Goal: Task Accomplishment & Management: Use online tool/utility

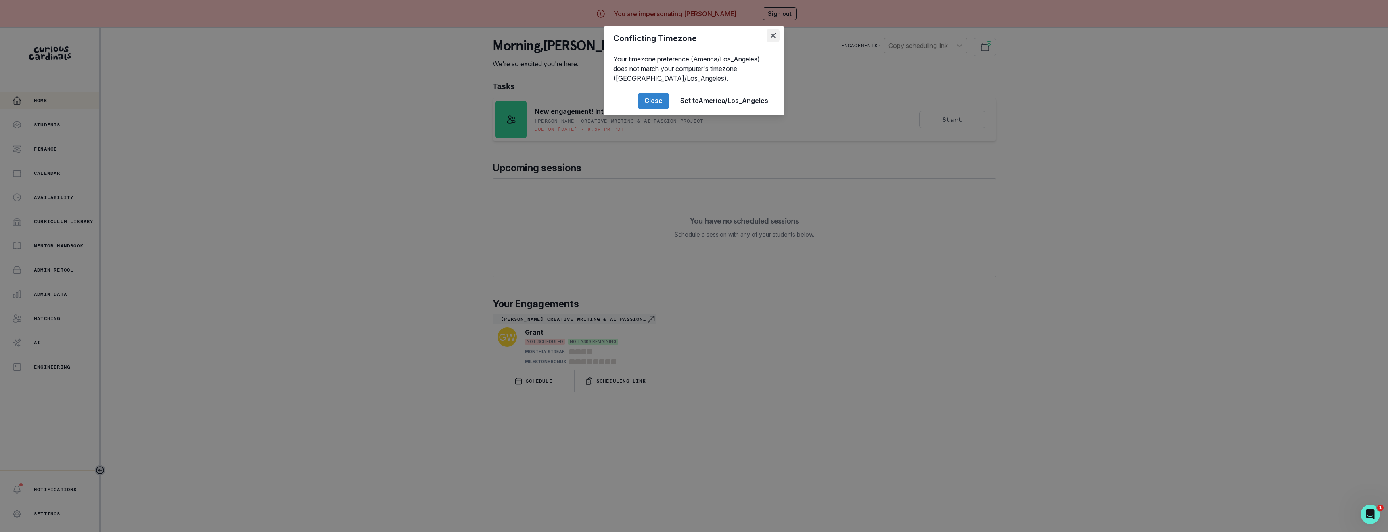
click at [772, 37] on icon "Close" at bounding box center [773, 35] width 5 height 5
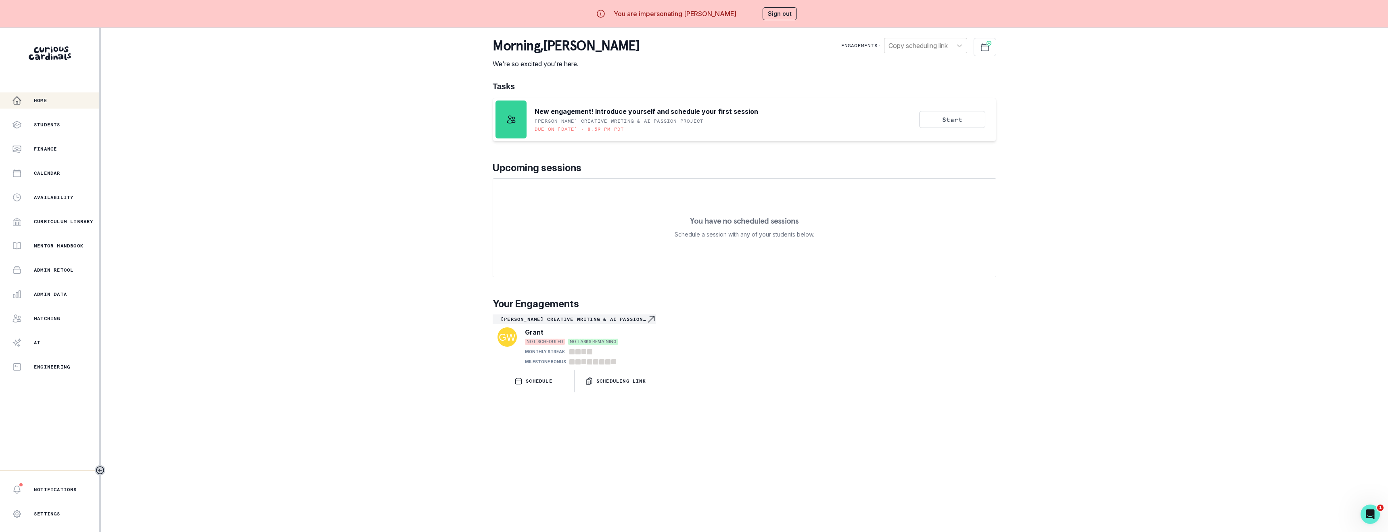
click at [783, 13] on button "Sign out" at bounding box center [780, 13] width 34 height 13
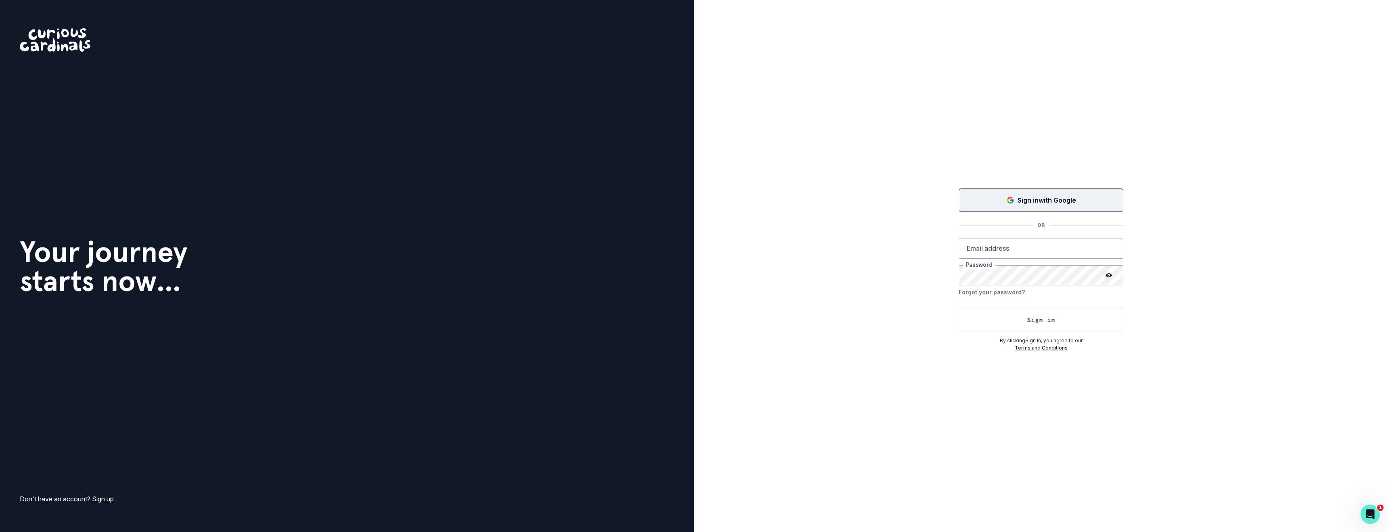
click at [989, 198] on div "Sign in with Google" at bounding box center [1041, 200] width 144 height 10
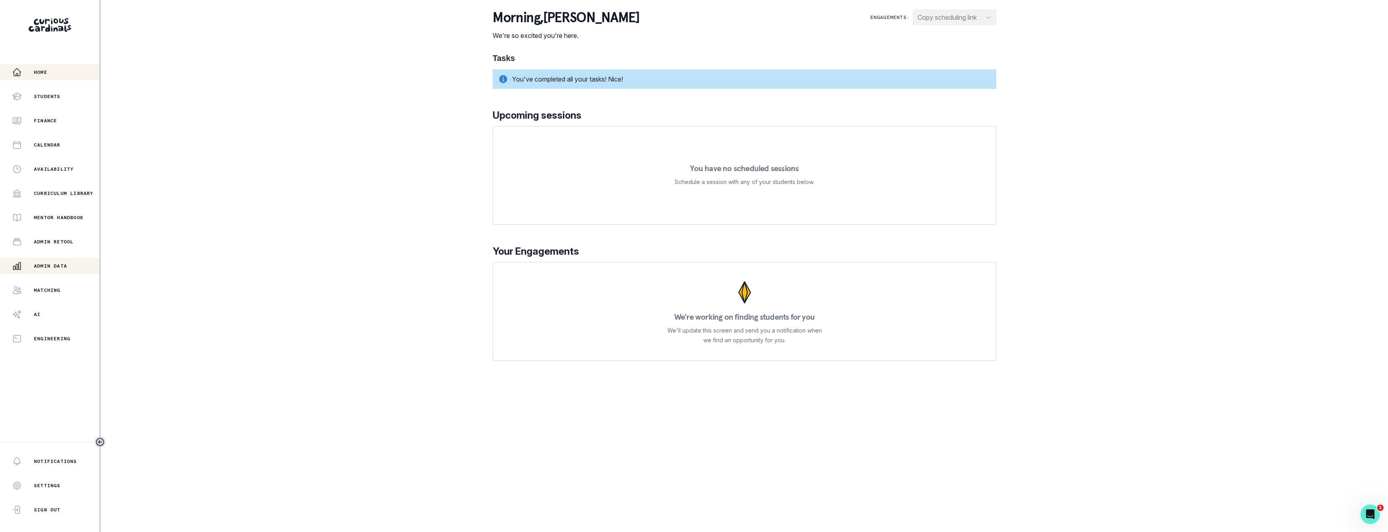
click at [57, 268] on p "Admin Data" at bounding box center [50, 266] width 33 height 6
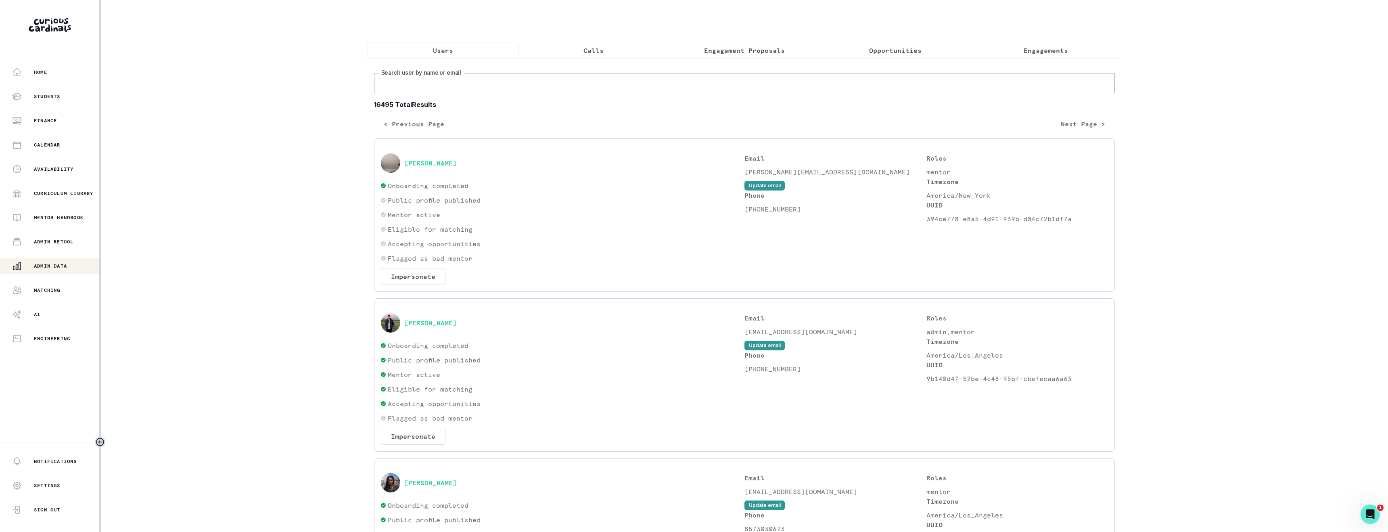
click at [456, 86] on input "Search user by name or email" at bounding box center [744, 83] width 741 height 20
type input "takuto"
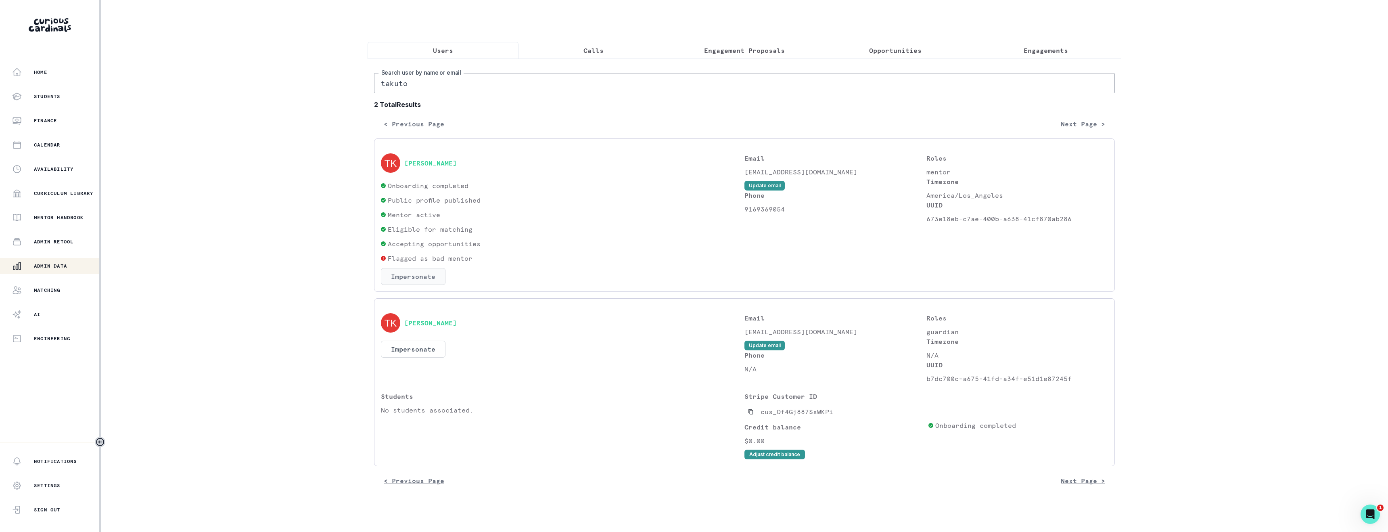
click at [424, 273] on button "Impersonate" at bounding box center [413, 276] width 65 height 17
click at [448, 346] on button "Impersonate" at bounding box center [446, 352] width 53 height 16
